Goal: Task Accomplishment & Management: Manage account settings

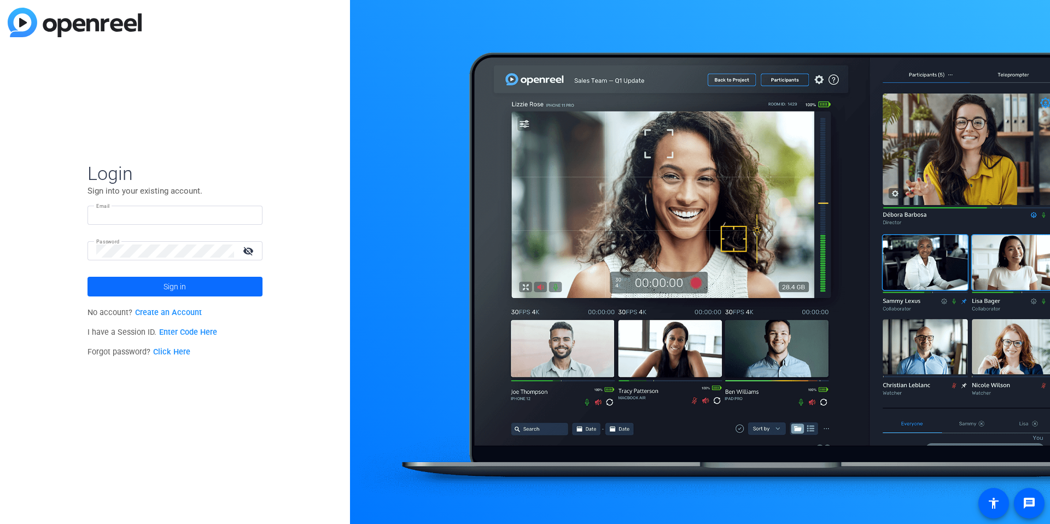
type input "[EMAIL_ADDRESS][DOMAIN_NAME]"
click at [163, 284] on span at bounding box center [175, 286] width 175 height 26
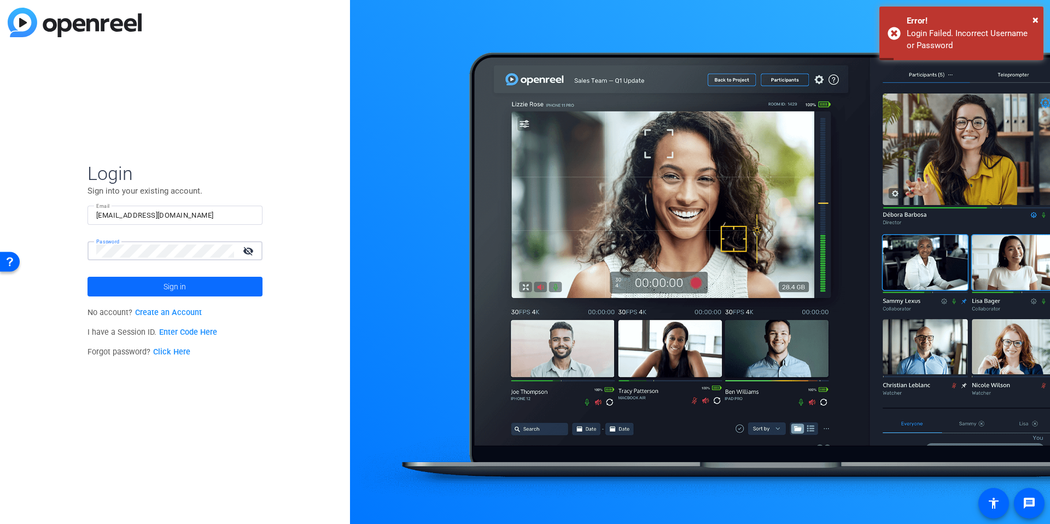
click at [110, 285] on span at bounding box center [175, 286] width 175 height 26
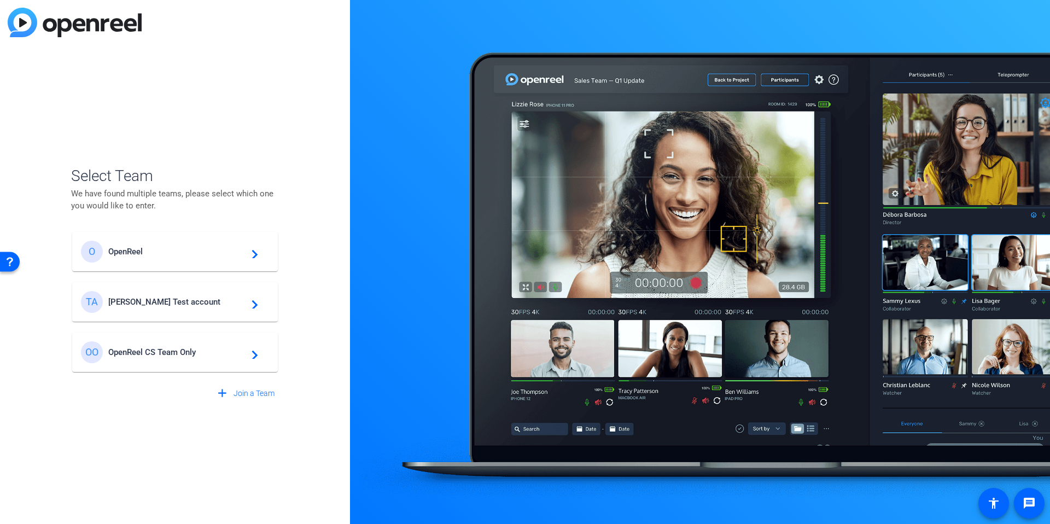
click at [138, 260] on div "O OpenReel navigate_next" at bounding box center [175, 252] width 188 height 22
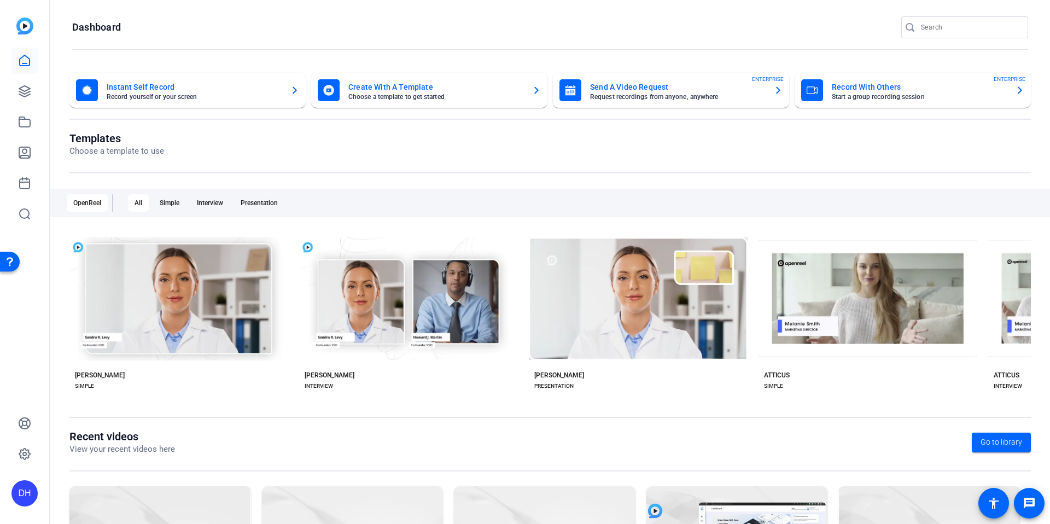
click at [225, 144] on openreel-page-title "Templates Choose a template to use" at bounding box center [549, 145] width 961 height 26
click at [30, 91] on icon at bounding box center [24, 91] width 11 height 11
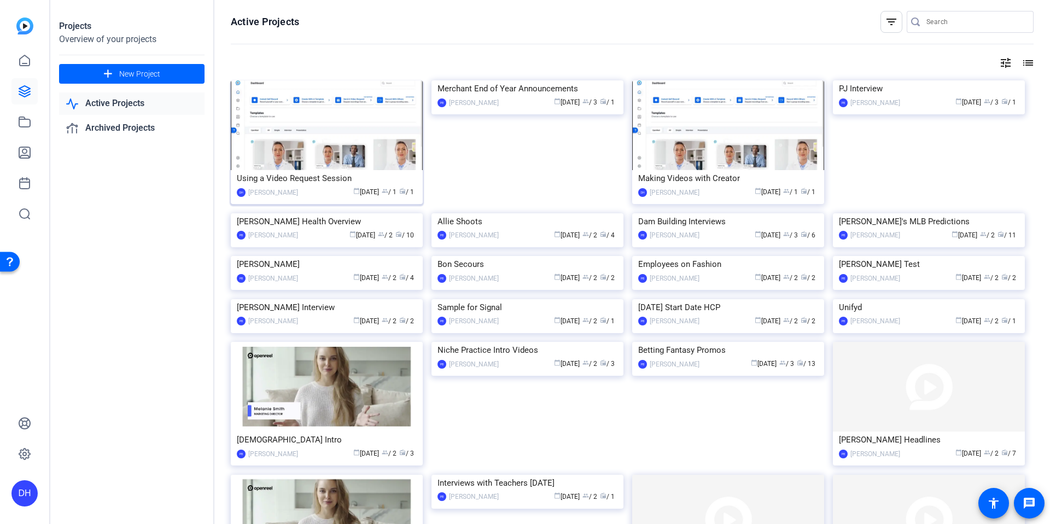
click at [310, 179] on div "Using a Video Request Session" at bounding box center [327, 178] width 180 height 16
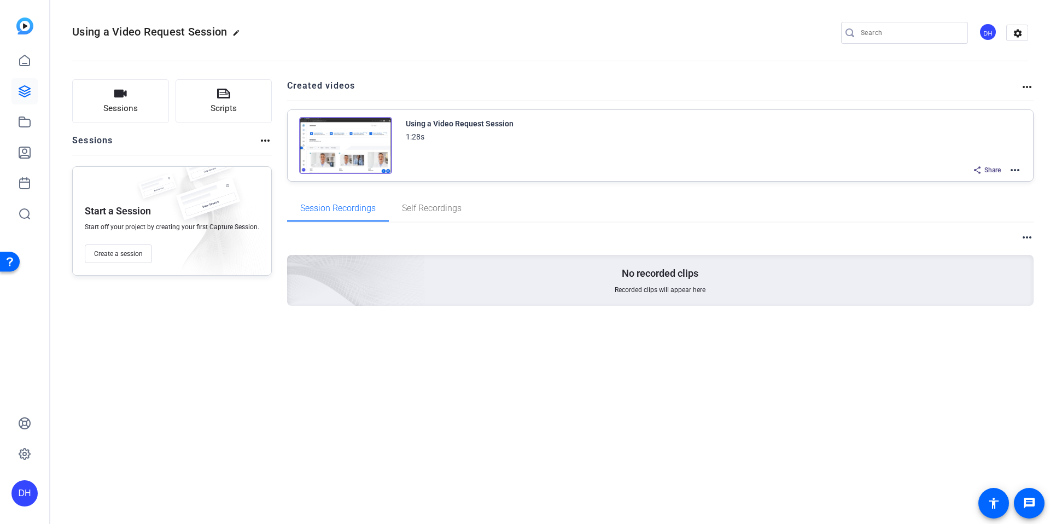
click at [1010, 168] on mat-icon "more_horiz" at bounding box center [1014, 170] width 13 height 13
click at [975, 179] on span "Edit in Creator" at bounding box center [975, 183] width 76 height 13
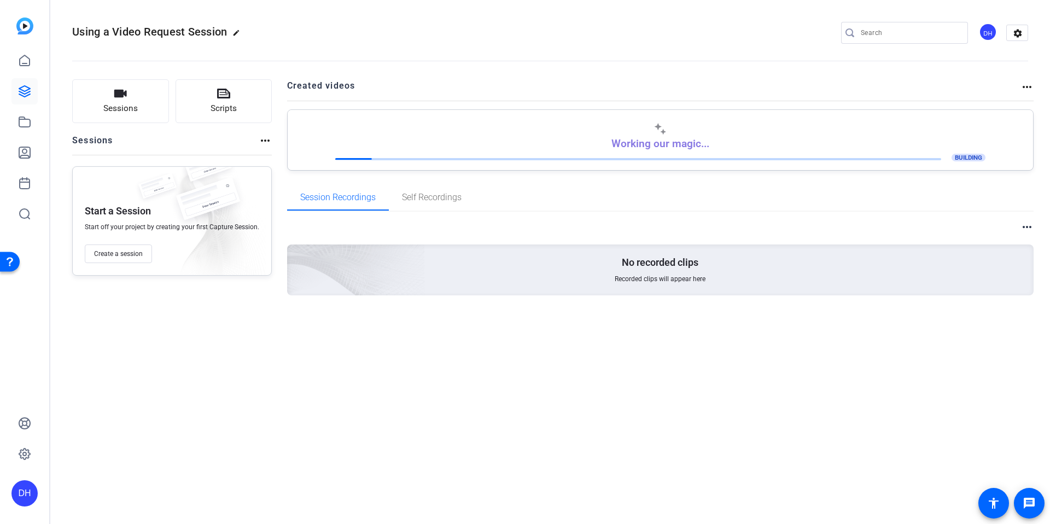
drag, startPoint x: 278, startPoint y: 153, endPoint x: 312, endPoint y: 13, distance: 144.1
click at [278, 153] on div "Sessions Scripts Sessions more_horiz Start a Session Start off your project by …" at bounding box center [550, 205] width 1000 height 278
click at [22, 91] on icon at bounding box center [24, 91] width 13 height 13
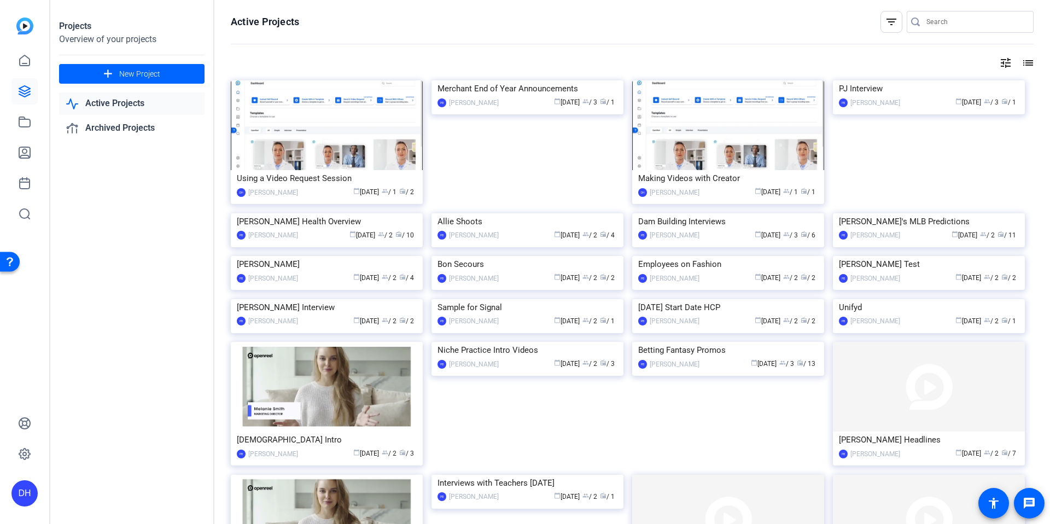
click at [728, 168] on img at bounding box center [728, 125] width 192 height 90
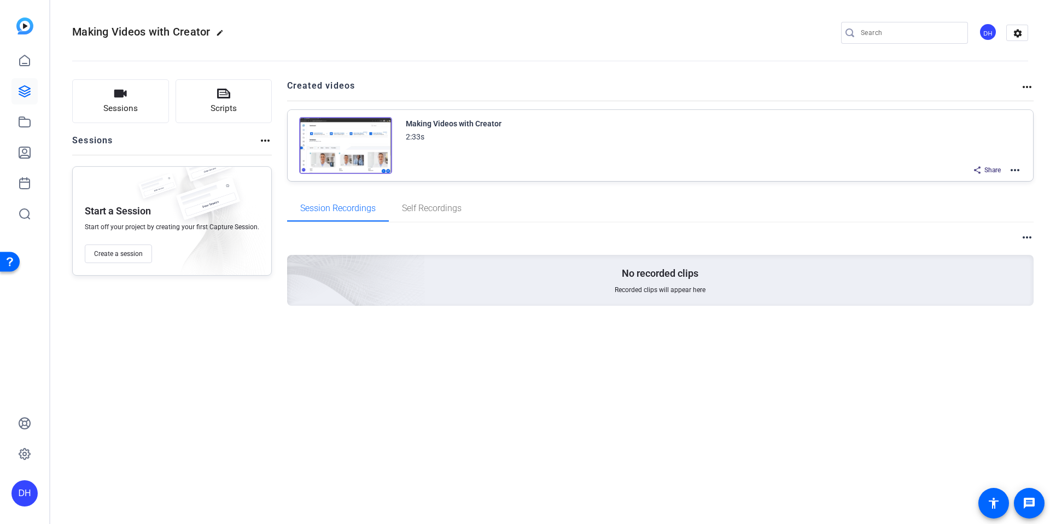
click at [1013, 167] on mat-icon "more_horiz" at bounding box center [1014, 170] width 13 height 13
click at [975, 186] on span "Edit in Creator" at bounding box center [975, 183] width 76 height 13
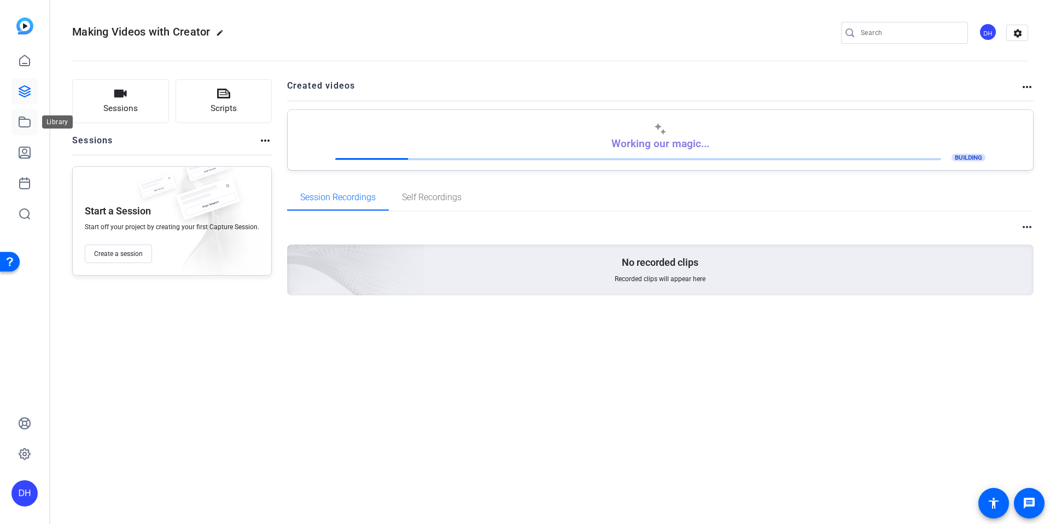
click at [13, 118] on link at bounding box center [24, 122] width 26 height 26
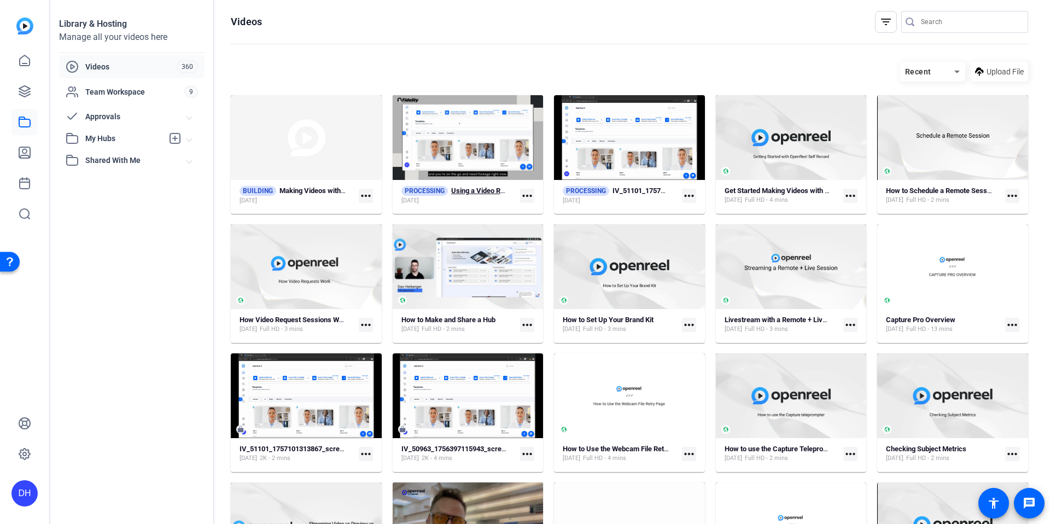
click at [480, 193] on strong "Using a Video Request Session" at bounding box center [499, 190] width 97 height 8
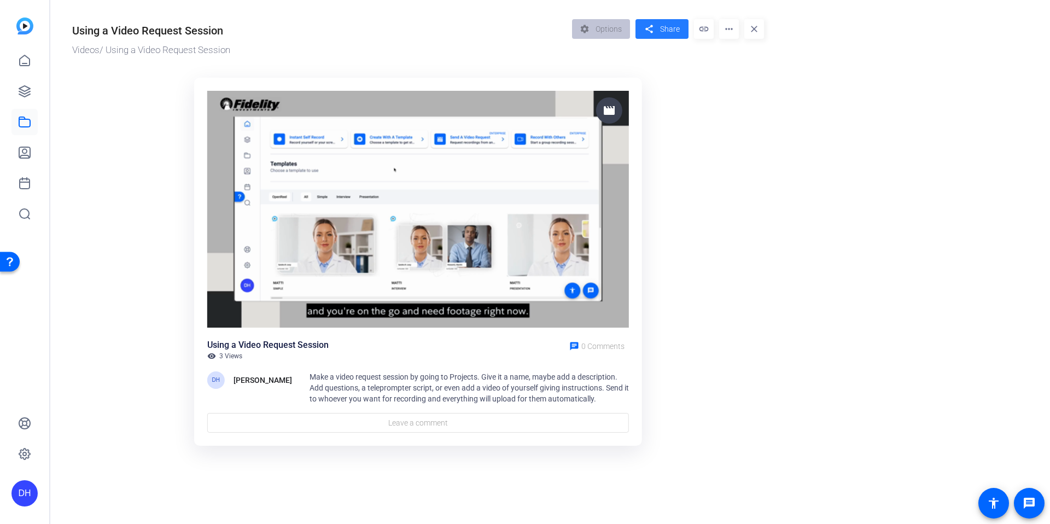
click at [666, 30] on span "Share" at bounding box center [670, 29] width 20 height 11
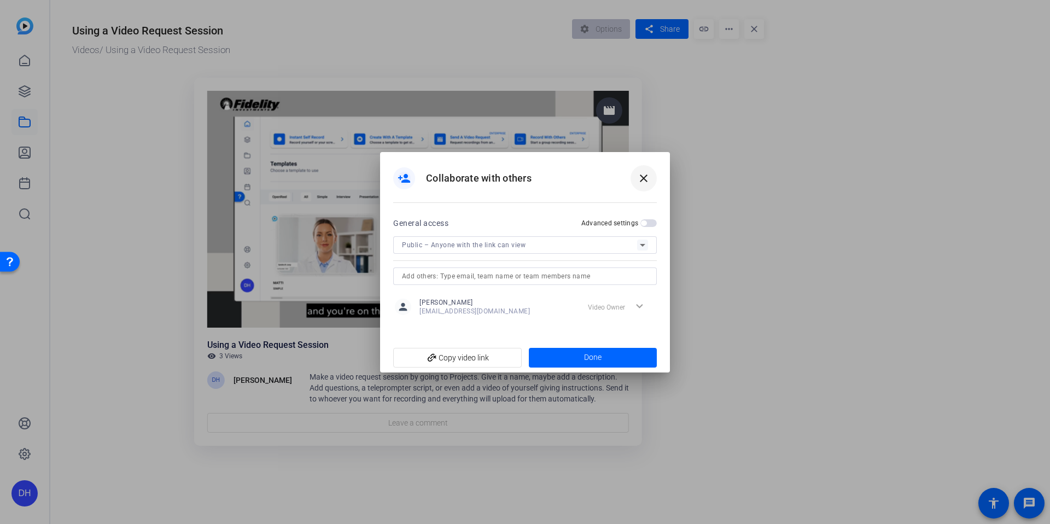
click at [643, 190] on span at bounding box center [644, 178] width 26 height 26
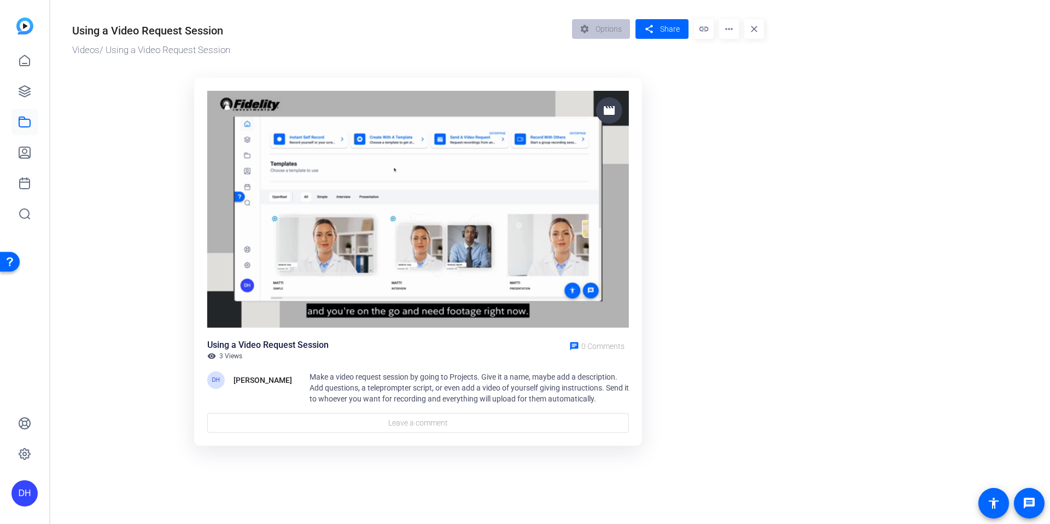
drag, startPoint x: 738, startPoint y: 202, endPoint x: 721, endPoint y: 68, distance: 135.0
click at [738, 202] on ktd-grid "movie Using a Video Request Session visibility 3 Views chat 0 Comments DH [PERS…" at bounding box center [418, 262] width 692 height 383
click at [750, 27] on mat-icon "close" at bounding box center [754, 29] width 20 height 20
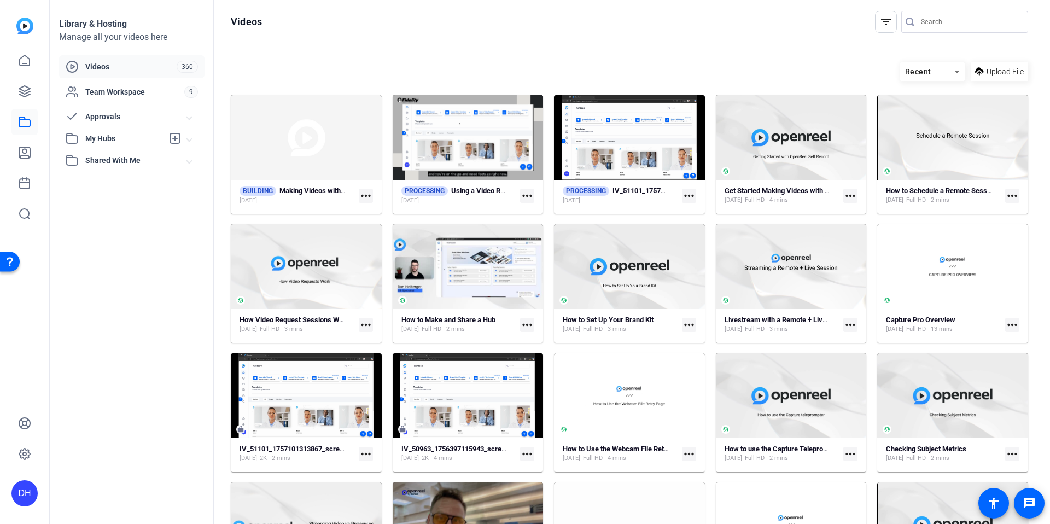
click at [373, 36] on openreel-divider-bar at bounding box center [629, 45] width 797 height 24
click at [112, 260] on div "Library & Hosting Manage all your videos here Videos 360 Team Workspace 9 Appro…" at bounding box center [132, 262] width 164 height 524
